Goal: Transaction & Acquisition: Download file/media

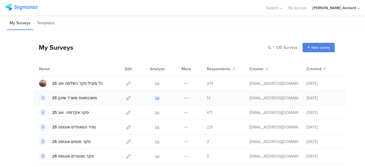
click at [156, 98] on icon at bounding box center [158, 98] width 4 height 4
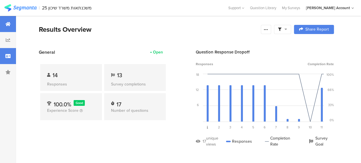
click at [11, 56] on div at bounding box center [8, 56] width 16 height 16
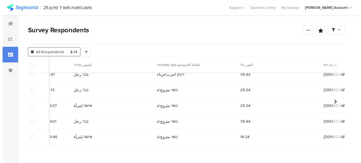
scroll to position [154, 0]
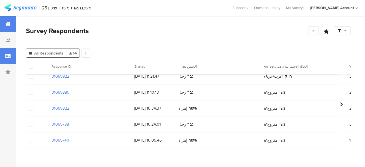
click at [8, 23] on icon at bounding box center [7, 24] width 5 height 5
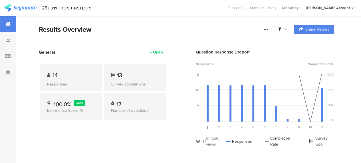
drag, startPoint x: 291, startPoint y: 27, endPoint x: 291, endPoint y: 38, distance: 11.1
click at [287, 28] on icon at bounding box center [286, 29] width 3 height 4
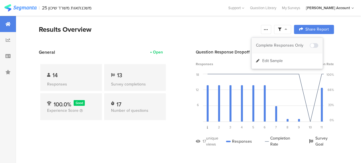
click at [292, 45] on div "Complete Responses Only" at bounding box center [283, 46] width 54 height 6
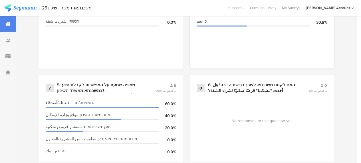
scroll to position [428, 0]
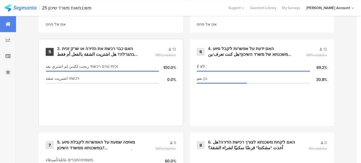
click at [87, 56] on div "3. האם כבר רכשת את הדירה או שרק זכית בהגרלה? هل اشتريت الشقة بالفعل أم فقط ربحت…" at bounding box center [99, 51] width 84 height 11
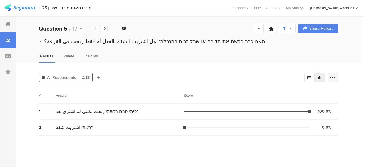
click at [334, 75] on icon at bounding box center [333, 78] width 6 height 6
click at [330, 106] on span at bounding box center [329, 105] width 9 height 5
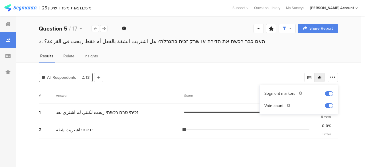
click at [233, 95] on div "Score" at bounding box center [261, 95] width 154 height 5
click at [114, 149] on section "# Answer Score 1 זכיתי טרם רכשתי ربحت لكنني لم اشتري بعد 100.0% 13 votes 2 רכשת…" at bounding box center [188, 125] width 299 height 75
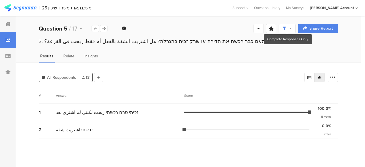
click at [292, 28] on div at bounding box center [287, 28] width 17 height 9
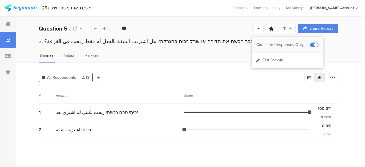
click at [291, 43] on div "Complete Responses Only" at bounding box center [284, 45] width 54 height 6
click at [7, 25] on icon at bounding box center [7, 24] width 5 height 5
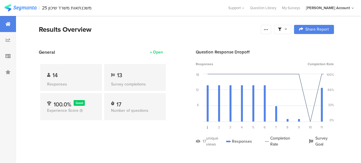
scroll to position [29, 0]
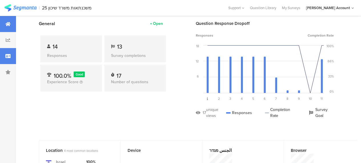
click at [8, 54] on icon at bounding box center [7, 56] width 5 height 5
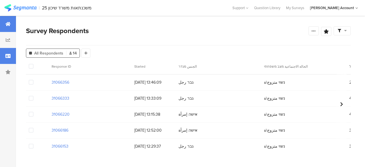
click at [9, 25] on icon at bounding box center [7, 24] width 5 height 5
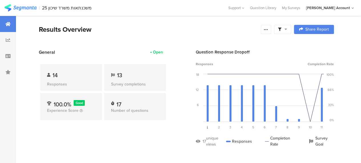
click at [148, 34] on section "Results Overview Confidence Level 95 % Preview survey Edit survey Export Result…" at bounding box center [186, 36] width 341 height 25
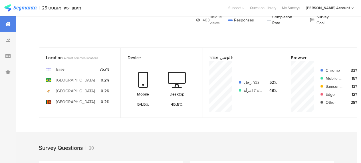
scroll to position [30, 0]
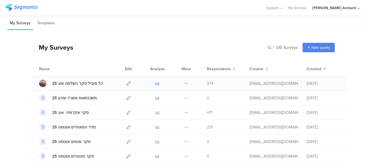
click at [156, 83] on icon at bounding box center [158, 83] width 4 height 4
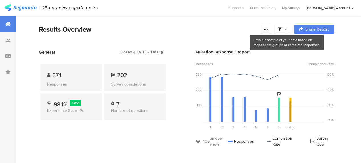
click at [287, 29] on icon at bounding box center [286, 29] width 3 height 4
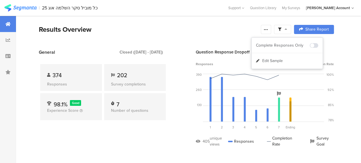
click at [240, 31] on div "Results Overview" at bounding box center [148, 29] width 219 height 10
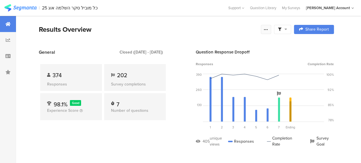
click at [268, 30] on icon at bounding box center [266, 29] width 5 height 5
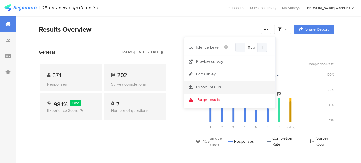
click at [212, 87] on span "Export Results" at bounding box center [209, 87] width 26 height 6
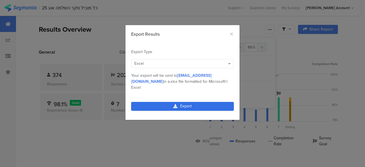
click at [176, 104] on icon "dialog" at bounding box center [176, 106] width 4 height 4
